Goal: Information Seeking & Learning: Learn about a topic

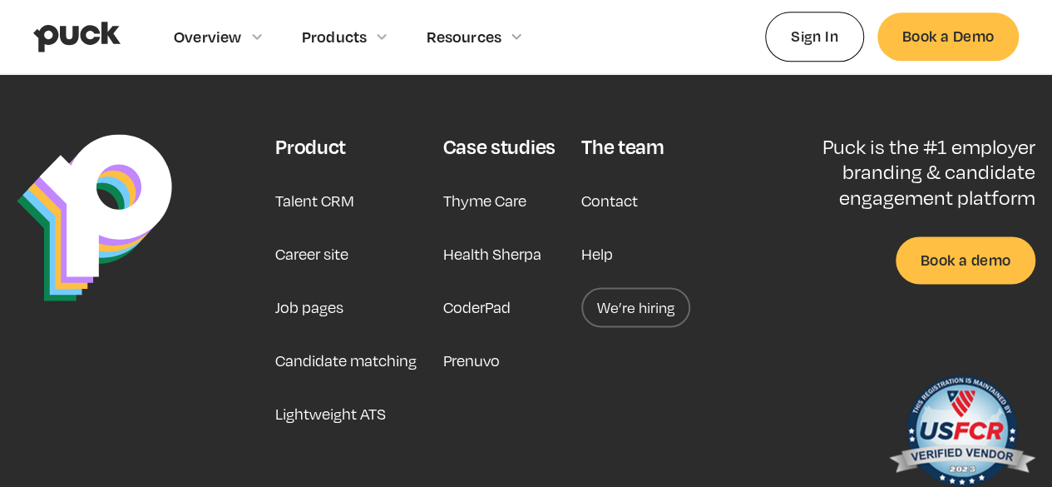
scroll to position [4309, 0]
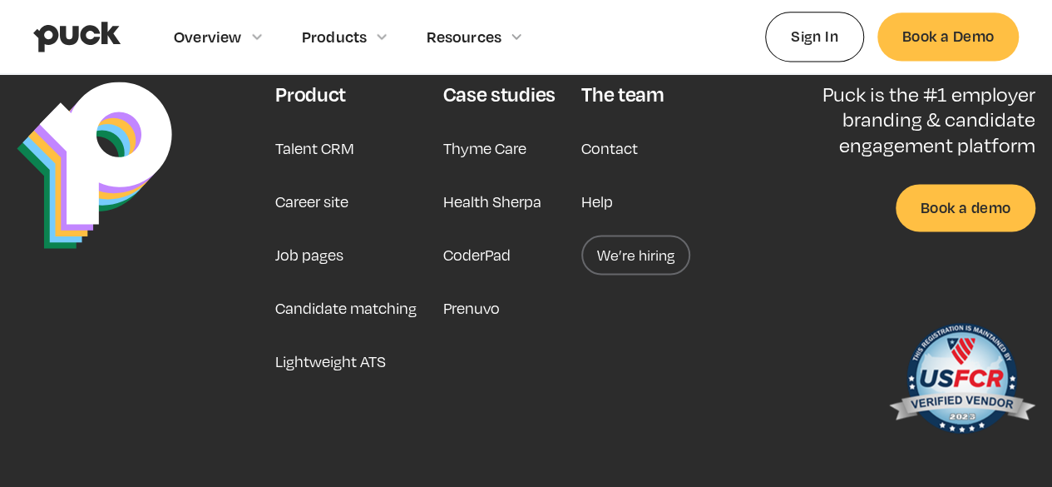
click at [898, 314] on img at bounding box center [961, 380] width 148 height 133
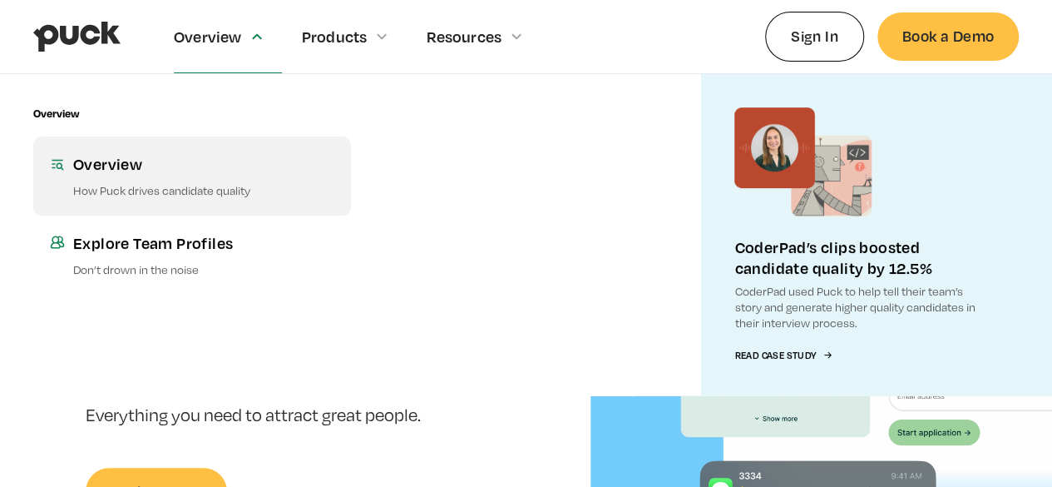
click at [145, 156] on div "Overview" at bounding box center [203, 163] width 261 height 21
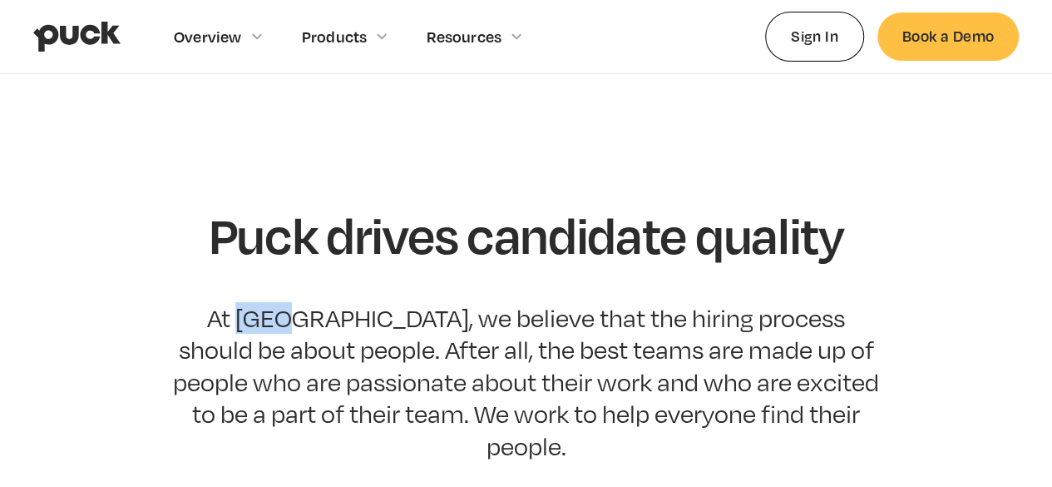
drag, startPoint x: 235, startPoint y: 313, endPoint x: 288, endPoint y: 318, distance: 53.5
copy p "Puck"
